Goal: Check status

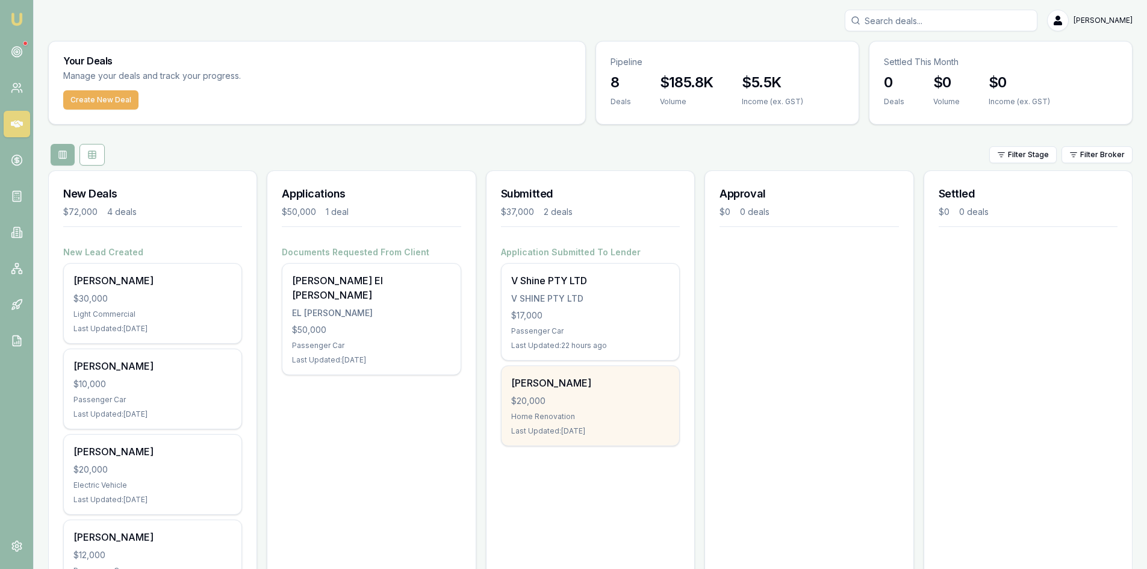
click at [589, 385] on div "[PERSON_NAME]" at bounding box center [590, 383] width 158 height 14
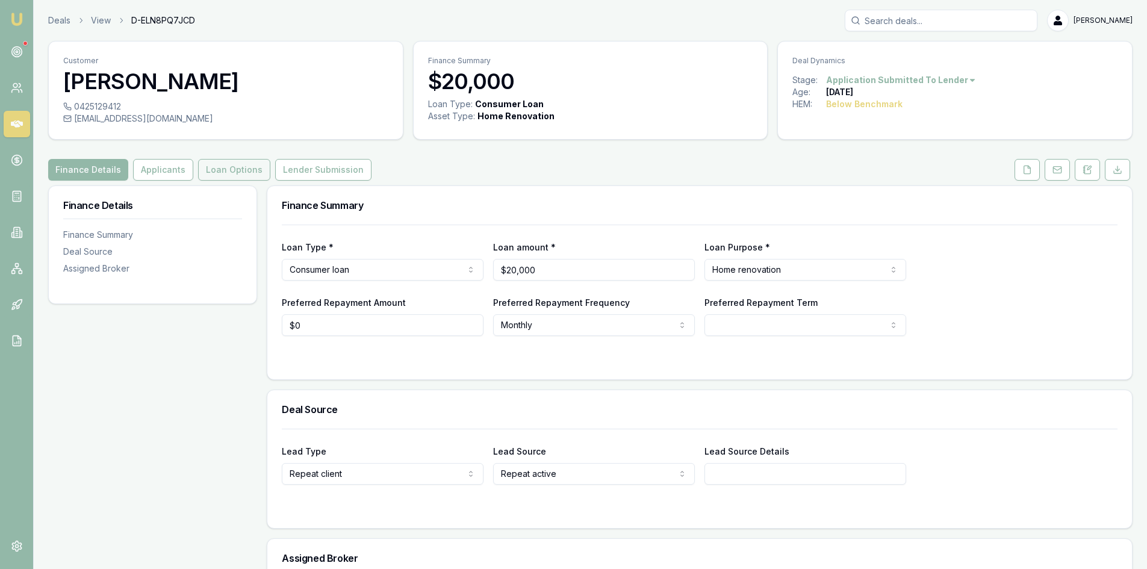
click at [237, 167] on button "Loan Options" at bounding box center [234, 170] width 72 height 22
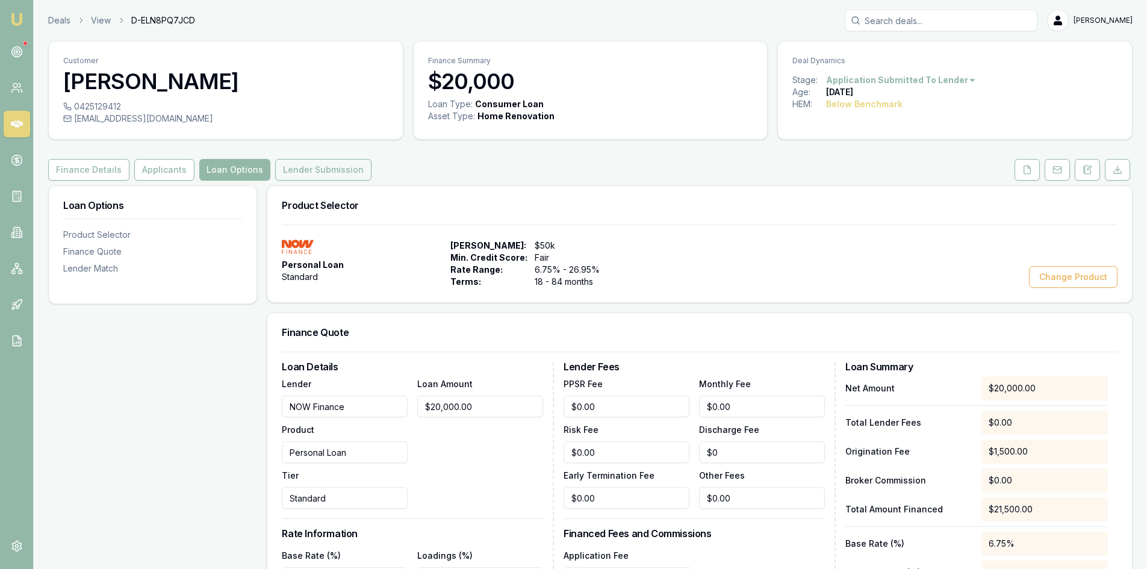
click at [306, 172] on button "Lender Submission" at bounding box center [323, 170] width 96 height 22
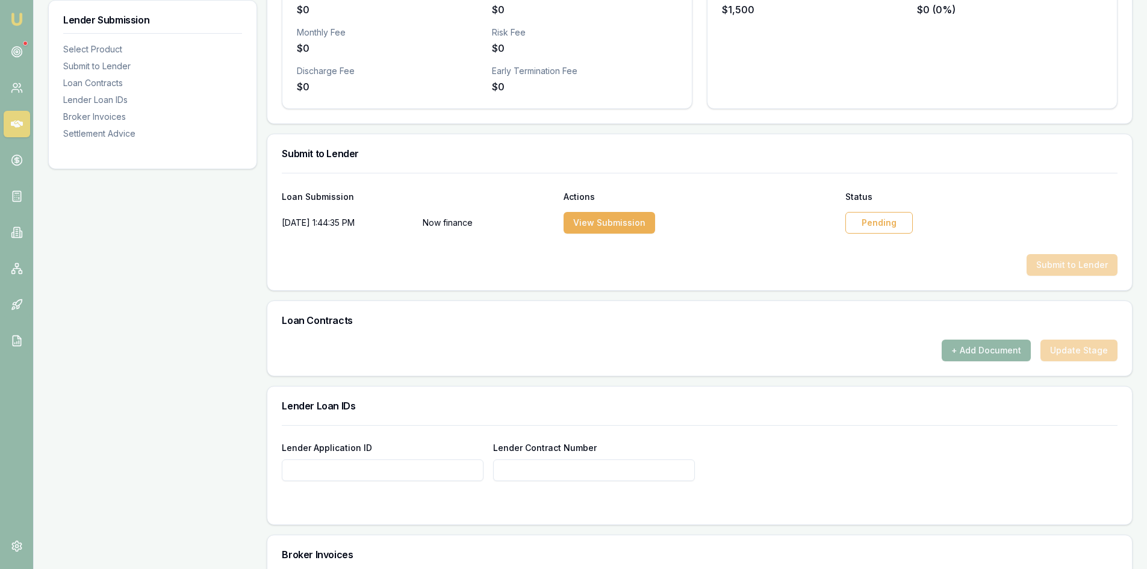
scroll to position [482, 0]
click at [896, 225] on div "Pending" at bounding box center [879, 222] width 67 height 22
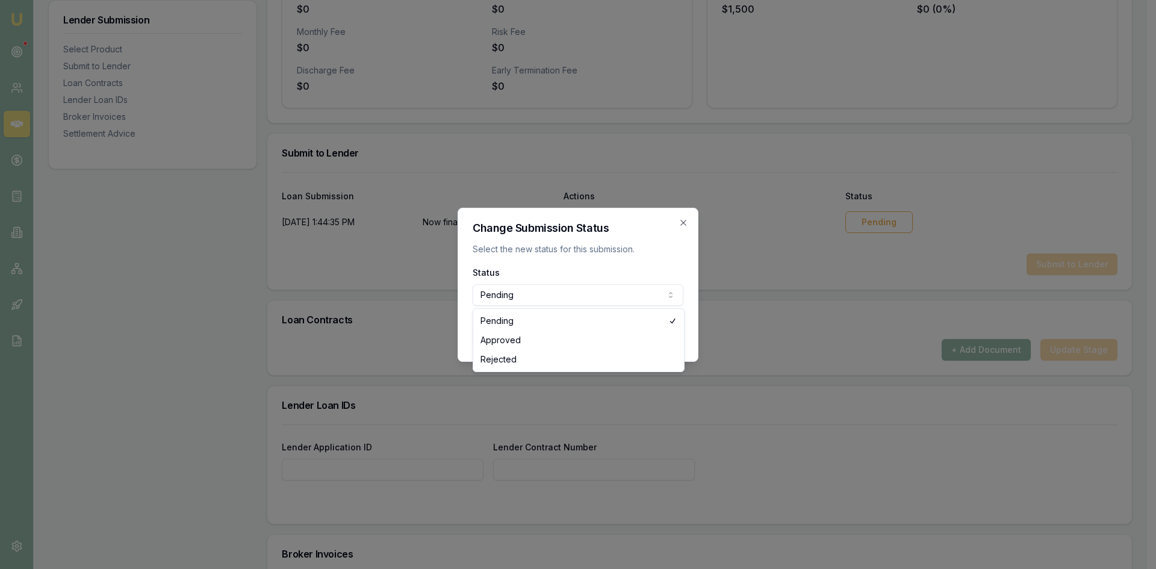
select select "APPROVED"
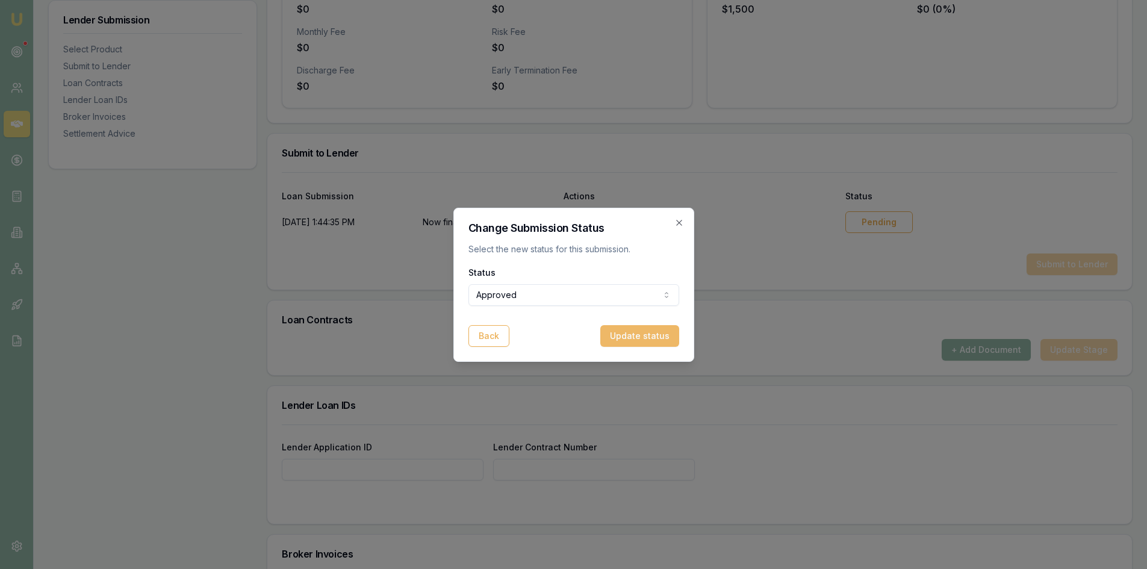
click at [649, 341] on button "Update status" at bounding box center [639, 336] width 79 height 22
